Goal: Task Accomplishment & Management: Use online tool/utility

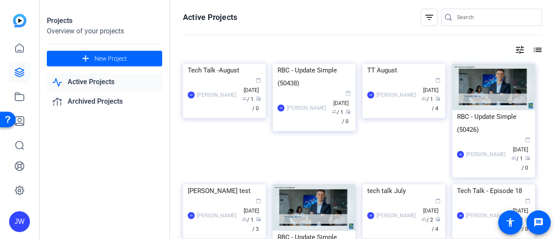
drag, startPoint x: 225, startPoint y: 66, endPoint x: 214, endPoint y: 72, distance: 13.0
click at [225, 66] on div "Tech Talk -August" at bounding box center [224, 70] width 73 height 13
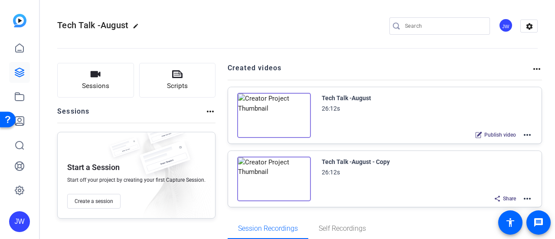
click at [523, 134] on mat-icon "more_horiz" at bounding box center [527, 135] width 10 height 10
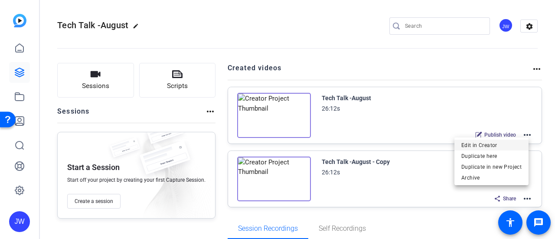
click at [504, 148] on span "Edit in Creator" at bounding box center [491, 145] width 60 height 10
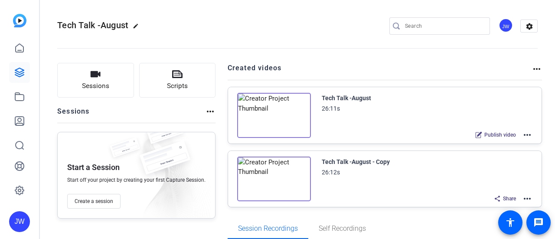
click at [338, 93] on div "Tech Talk -August" at bounding box center [346, 98] width 49 height 10
click at [522, 136] on mat-icon "more_horiz" at bounding box center [527, 135] width 10 height 10
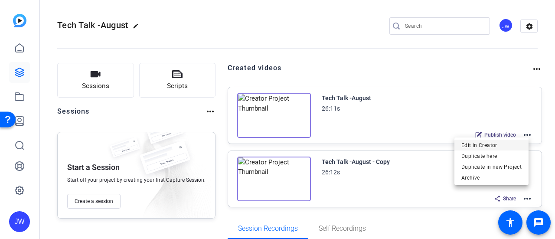
click at [473, 143] on span "Edit in Creator" at bounding box center [491, 145] width 60 height 10
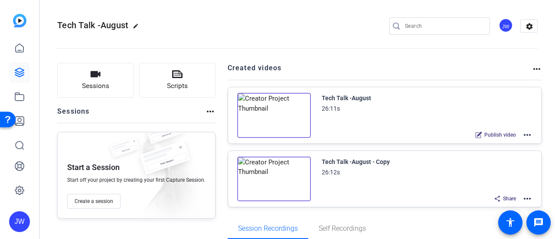
click at [522, 199] on mat-icon "more_horiz" at bounding box center [527, 198] width 10 height 10
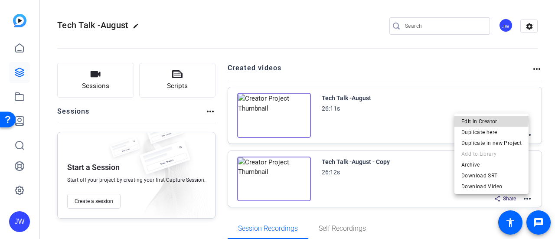
click at [486, 120] on span "Edit in Creator" at bounding box center [491, 121] width 60 height 10
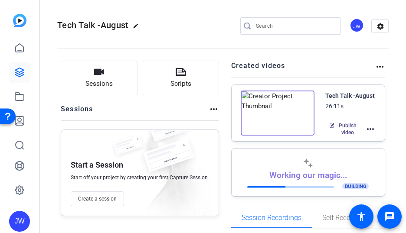
click at [365, 130] on mat-icon "more_horiz" at bounding box center [370, 129] width 10 height 10
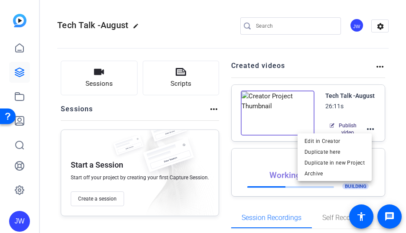
click at [387, 107] on div at bounding box center [203, 116] width 406 height 233
